Goal: Information Seeking & Learning: Learn about a topic

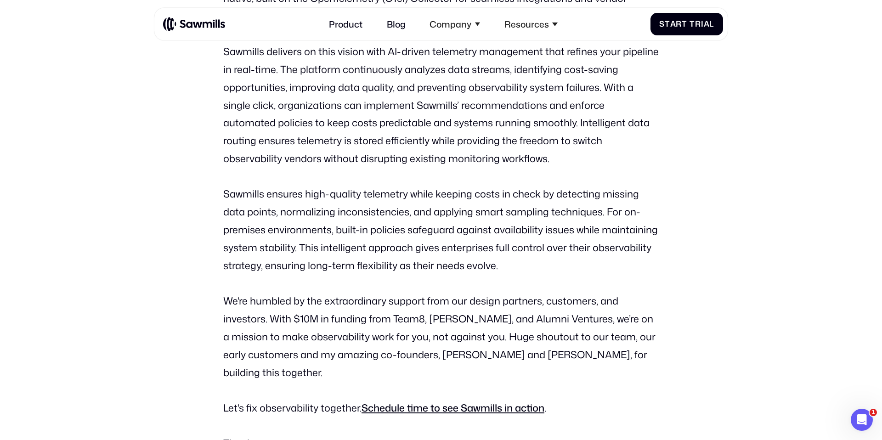
scroll to position [1268, 0]
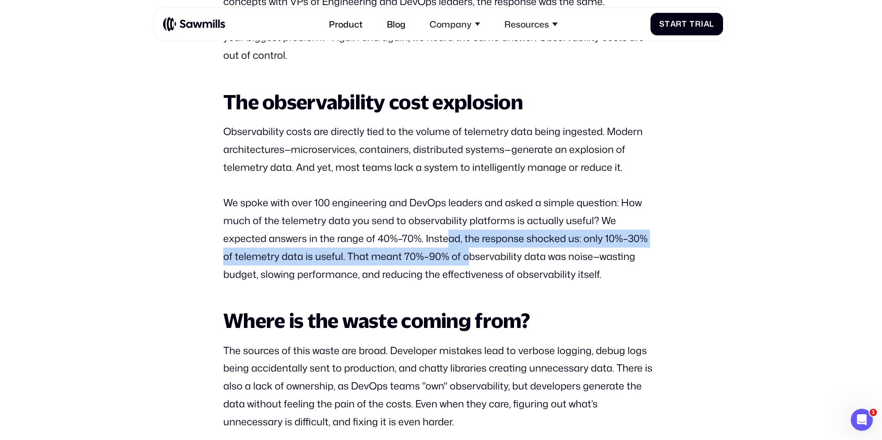
drag, startPoint x: 450, startPoint y: 223, endPoint x: 470, endPoint y: 244, distance: 29.2
click at [470, 244] on p "We spoke with over 100 engineering and DevOps leaders and asked a simple questi…" at bounding box center [441, 238] width 436 height 89
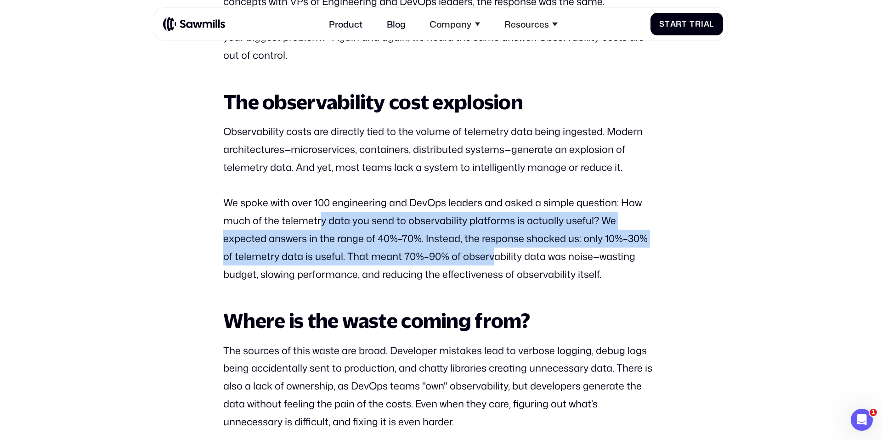
drag, startPoint x: 322, startPoint y: 203, endPoint x: 505, endPoint y: 253, distance: 190.0
click at [504, 250] on p "We spoke with over 100 engineering and DevOps leaders and asked a simple questi…" at bounding box center [441, 238] width 436 height 89
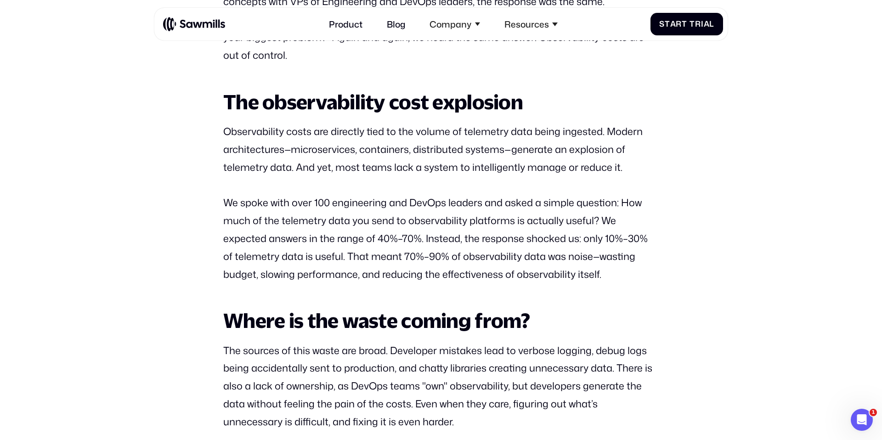
click at [566, 255] on p "We spoke with over 100 engineering and DevOps leaders and asked a simple questi…" at bounding box center [441, 238] width 436 height 89
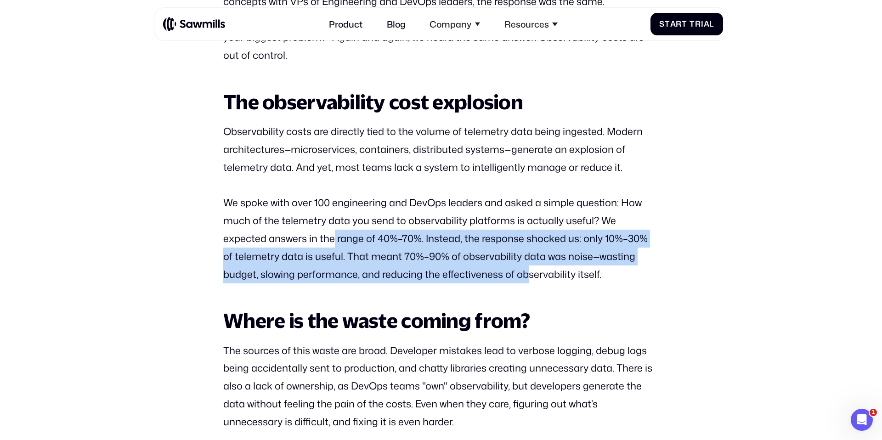
drag, startPoint x: 334, startPoint y: 222, endPoint x: 531, endPoint y: 268, distance: 202.0
click at [531, 267] on div "It’s a big moment for our team—one that comes after months of research and a sh…" at bounding box center [441, 318] width 436 height 1990
click at [576, 266] on div "It’s a big moment for our team—one that comes after months of research and a sh…" at bounding box center [441, 318] width 436 height 1990
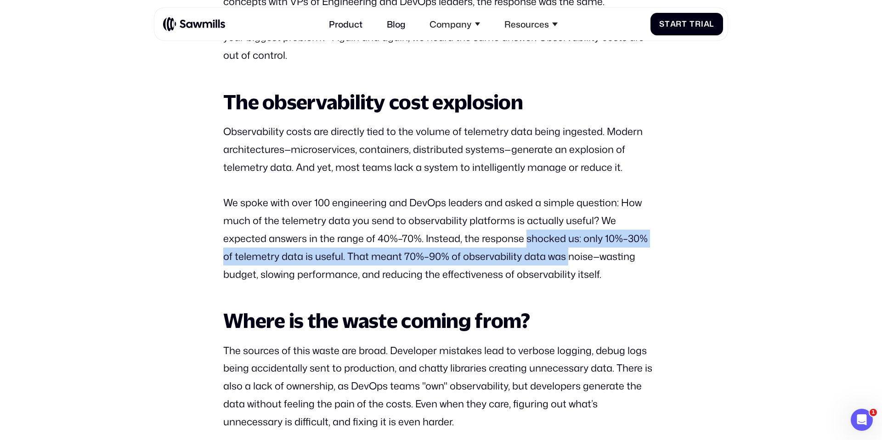
drag, startPoint x: 527, startPoint y: 222, endPoint x: 568, endPoint y: 248, distance: 48.7
click at [568, 248] on p "We spoke with over 100 engineering and DevOps leaders and asked a simple questi…" at bounding box center [441, 238] width 436 height 89
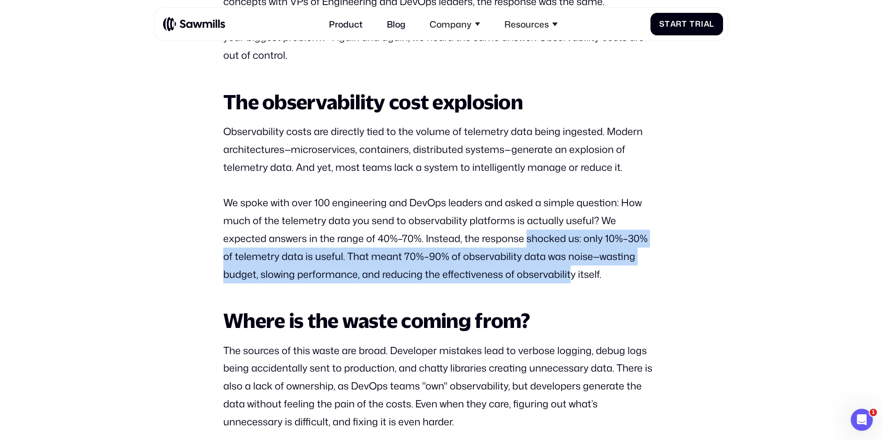
click at [532, 253] on p "We spoke with over 100 engineering and DevOps leaders and asked a simple questi…" at bounding box center [441, 238] width 436 height 89
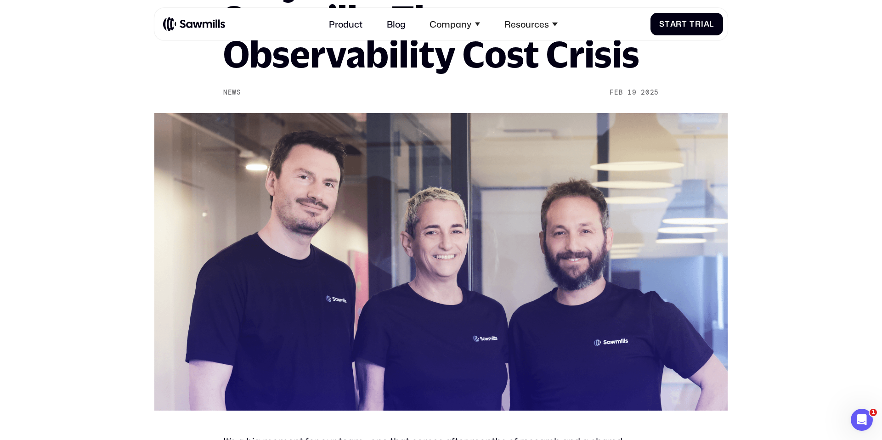
scroll to position [297, 0]
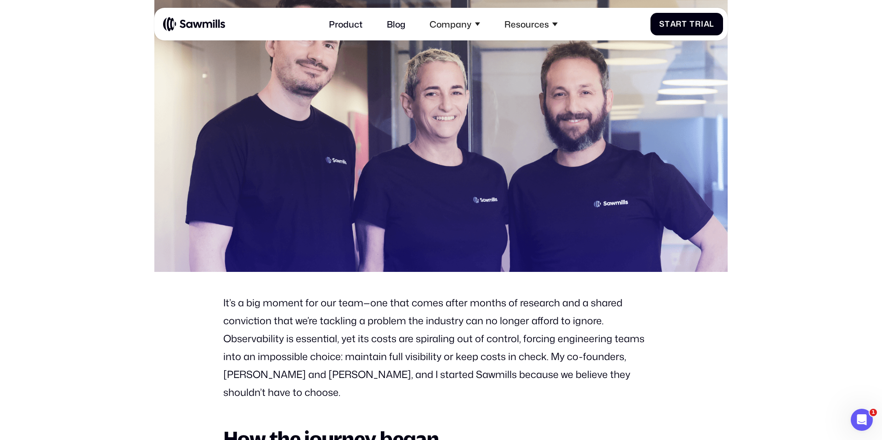
click at [549, 327] on p "It’s a big moment for our team—one that comes after months of research and a sh…" at bounding box center [441, 347] width 436 height 107
